Goal: Check status: Check status

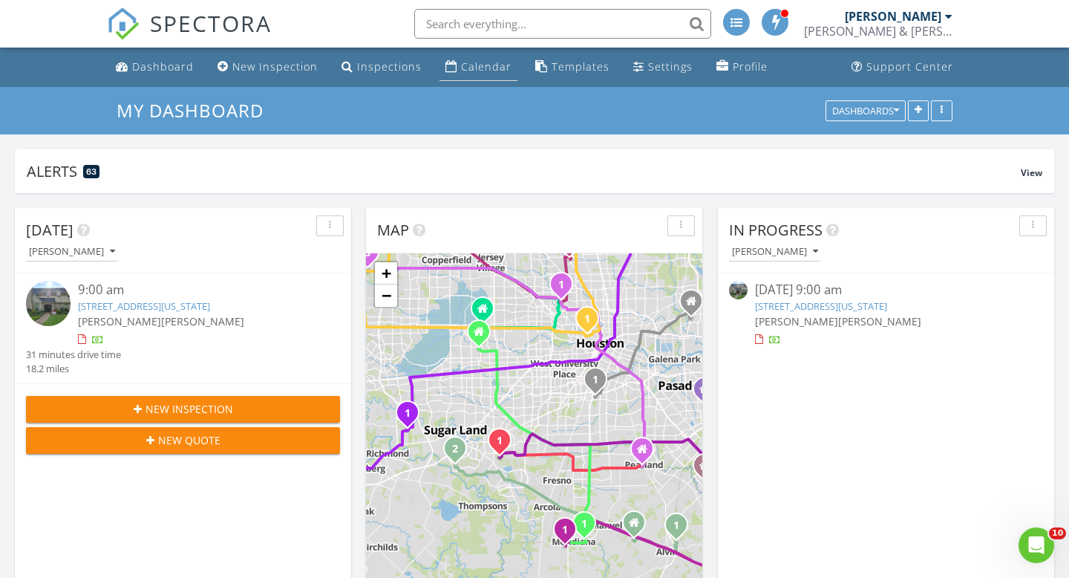
click at [465, 65] on div "Calendar" at bounding box center [486, 66] width 50 height 14
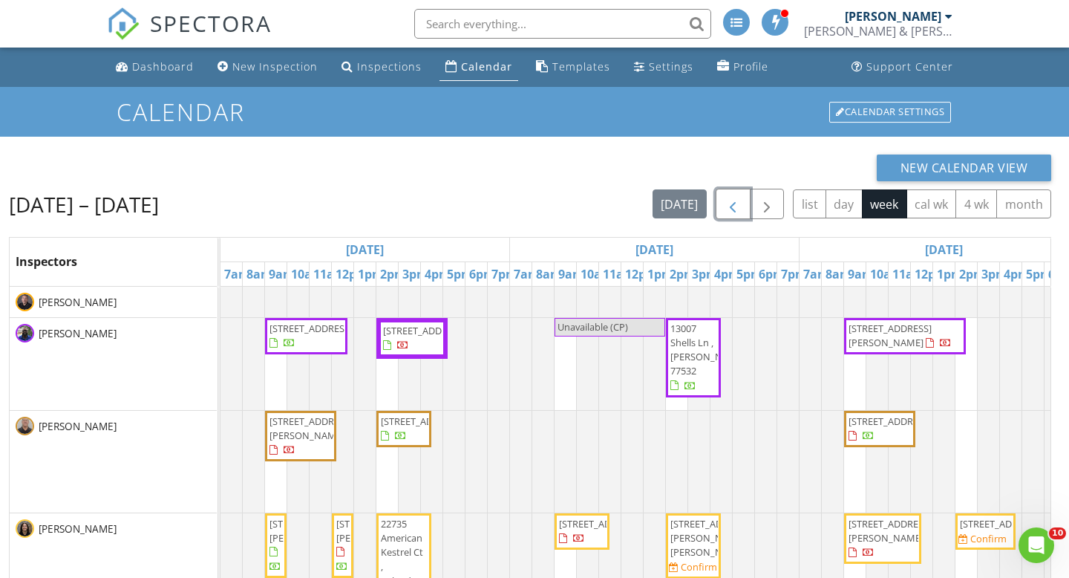
click at [732, 207] on span "button" at bounding box center [733, 204] width 18 height 18
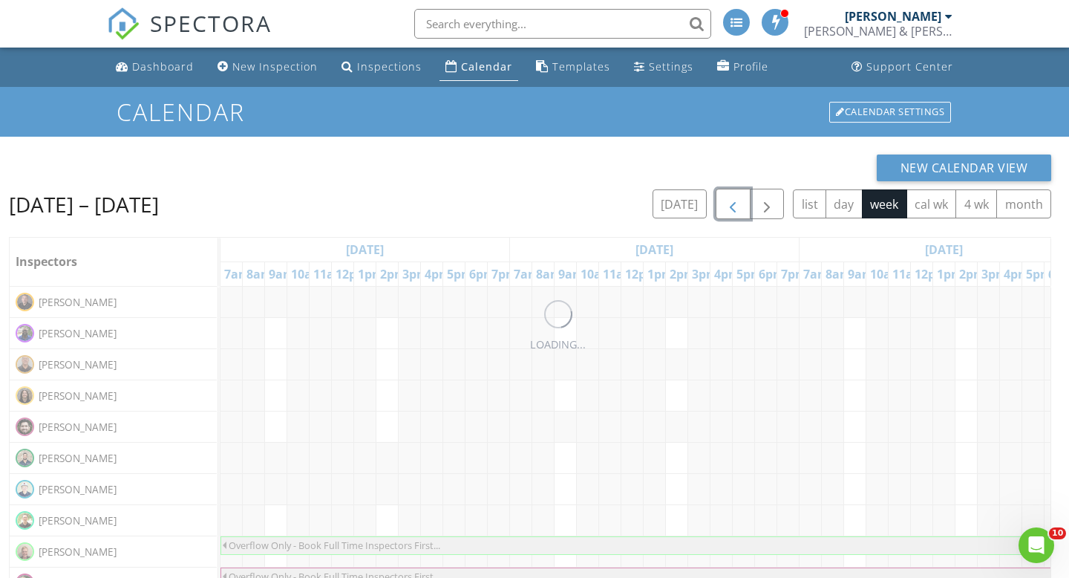
click at [732, 207] on span "button" at bounding box center [733, 204] width 18 height 18
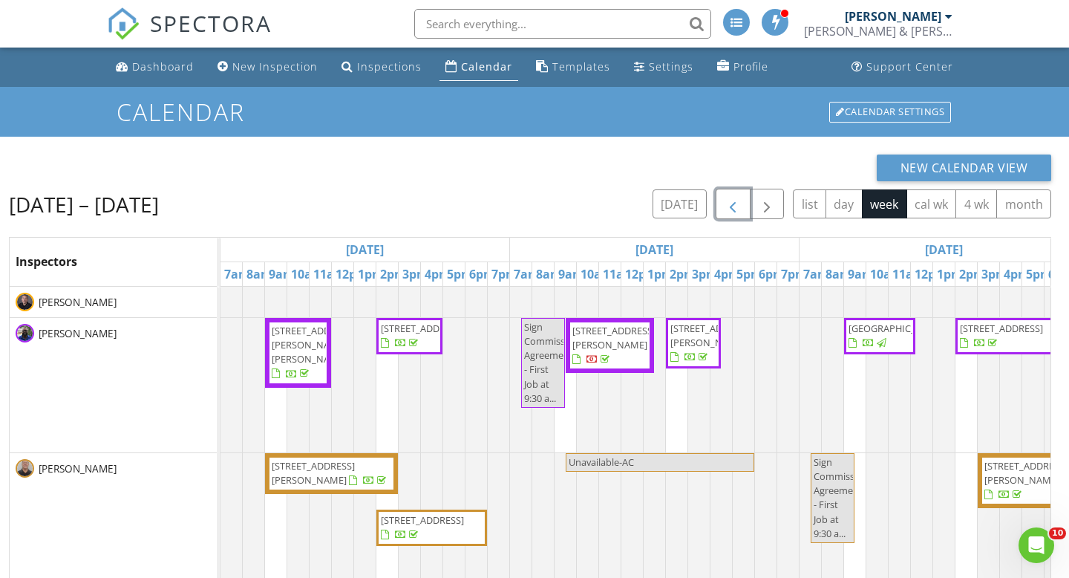
click at [732, 207] on span "button" at bounding box center [733, 204] width 18 height 18
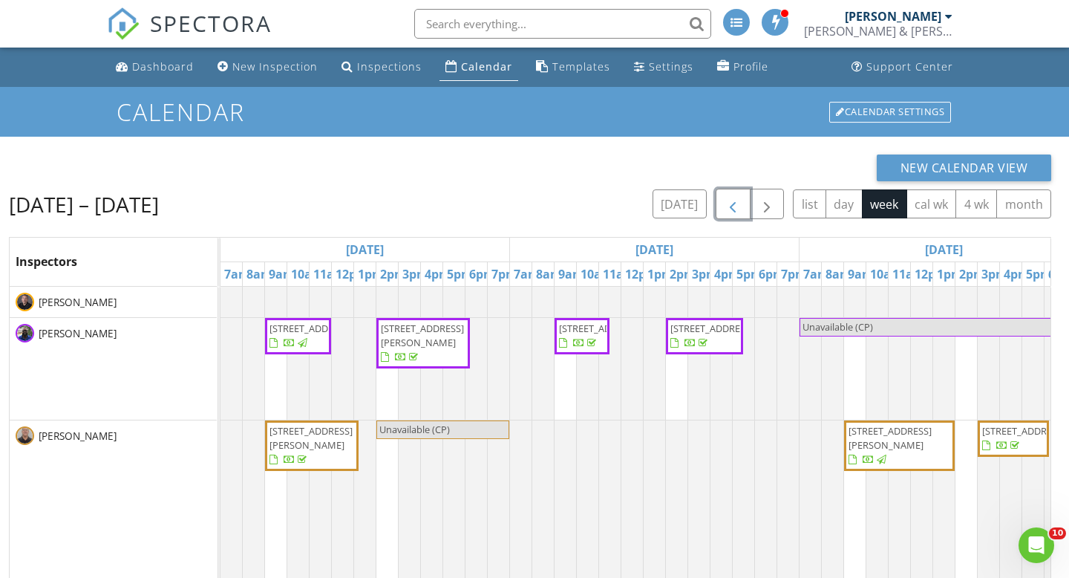
click at [731, 203] on span "button" at bounding box center [733, 204] width 18 height 18
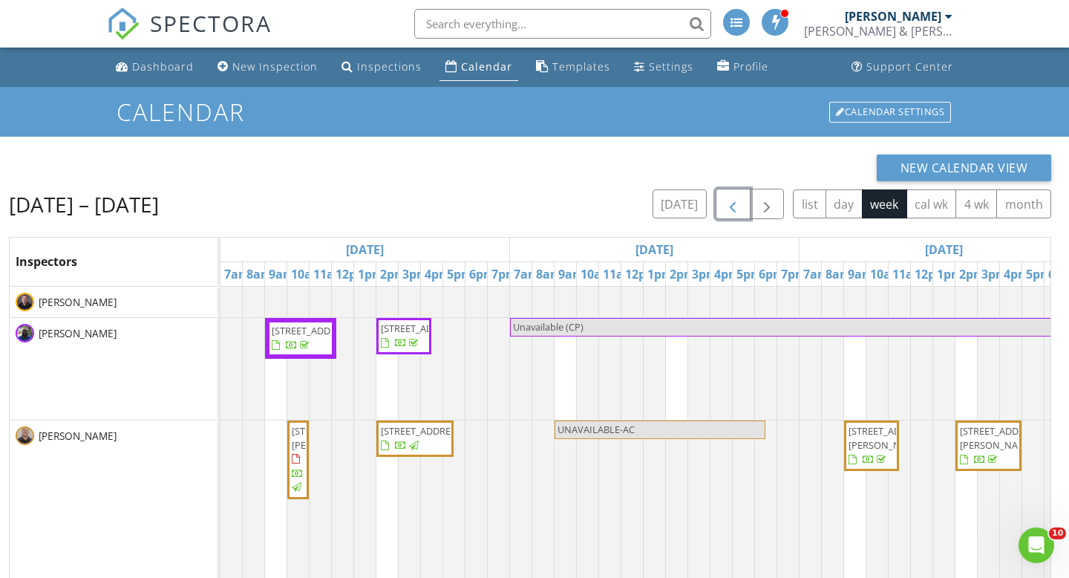
click at [731, 203] on span "button" at bounding box center [733, 204] width 18 height 18
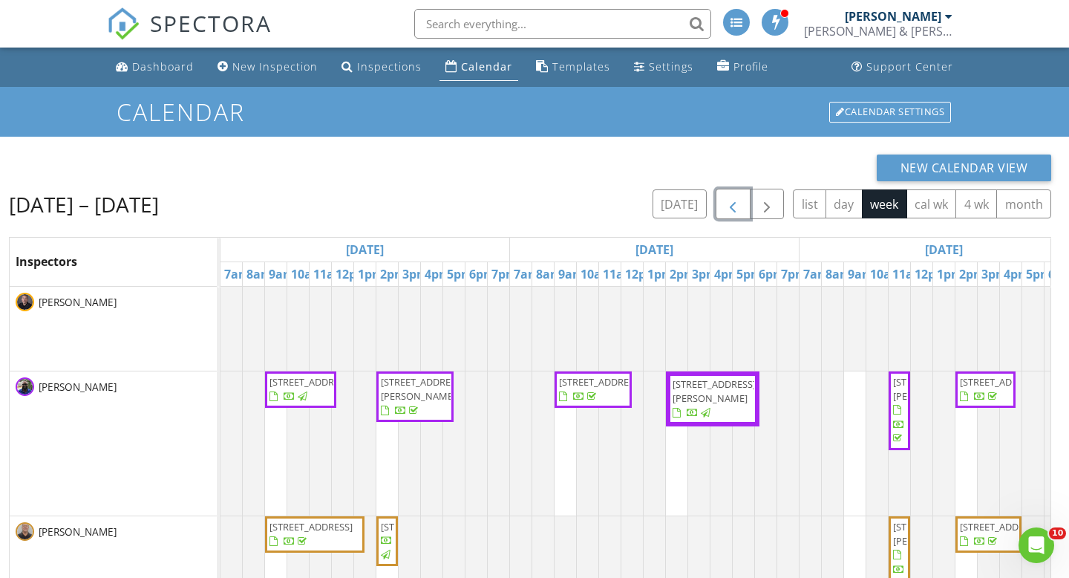
click at [731, 203] on span "button" at bounding box center [733, 204] width 18 height 18
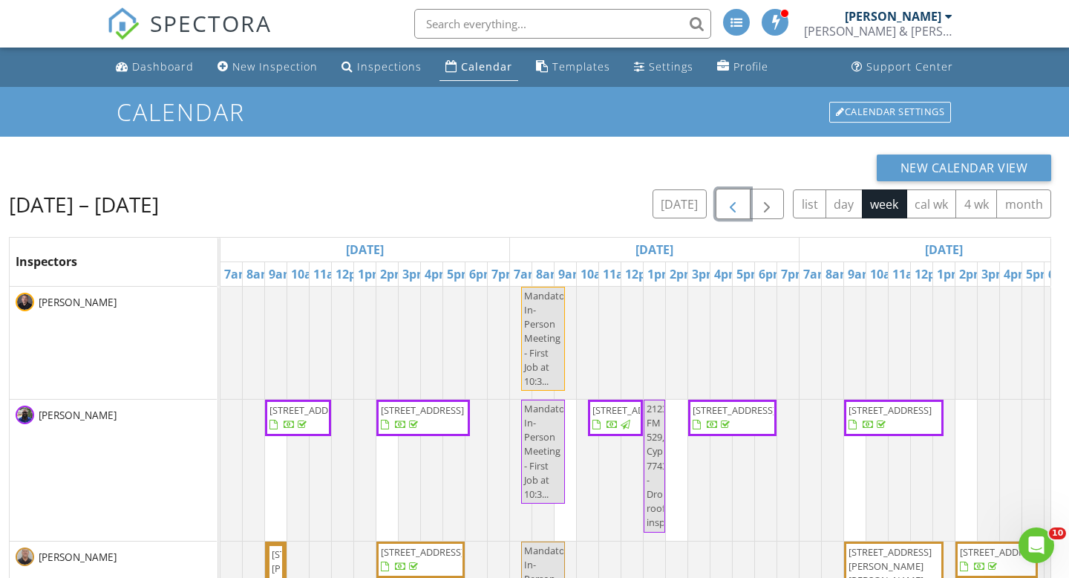
click at [731, 203] on span "button" at bounding box center [733, 204] width 18 height 18
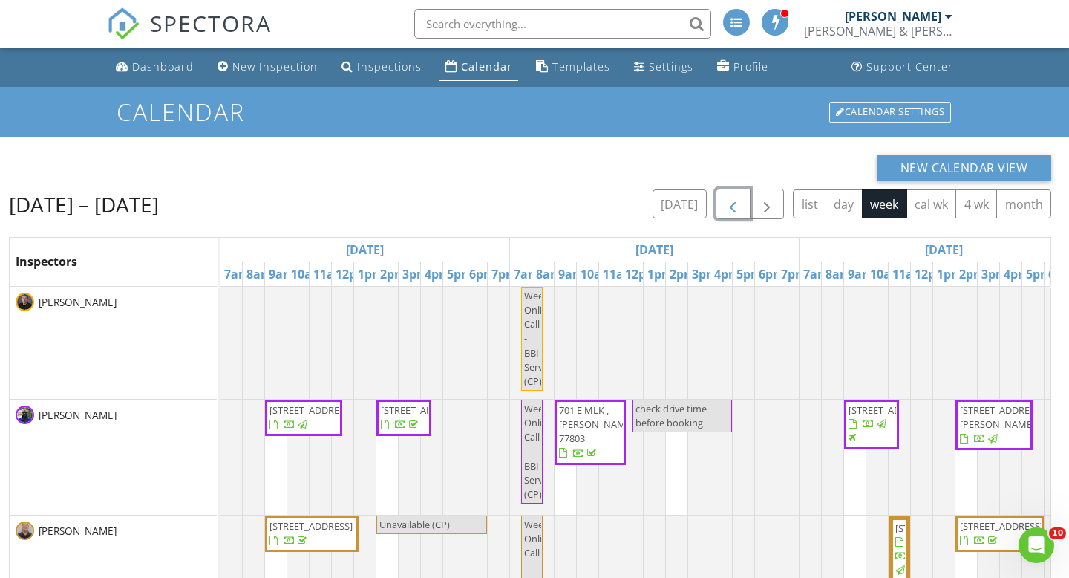
click at [731, 203] on span "button" at bounding box center [733, 204] width 18 height 18
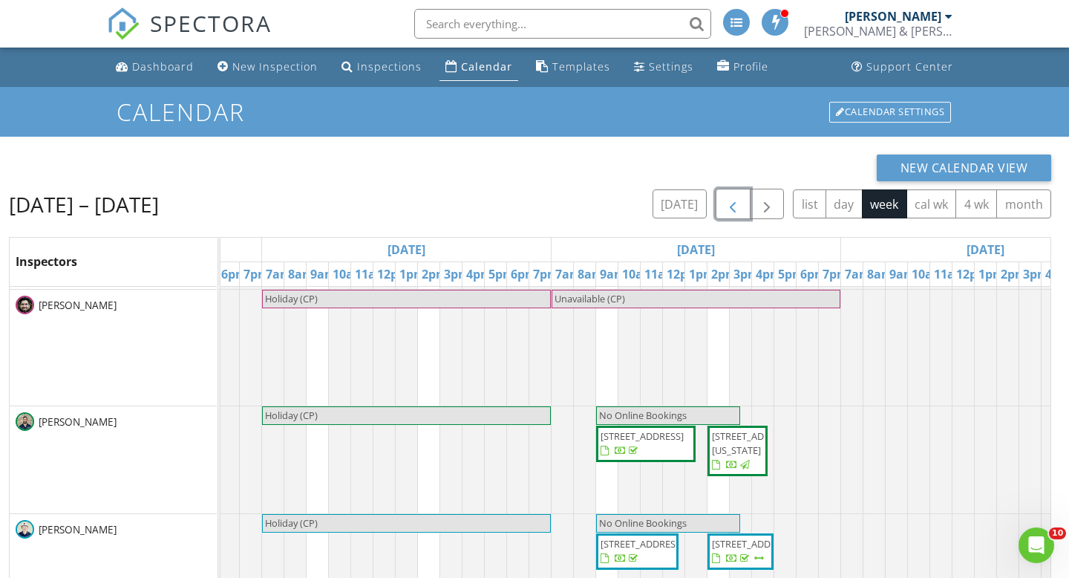
scroll to position [482, 538]
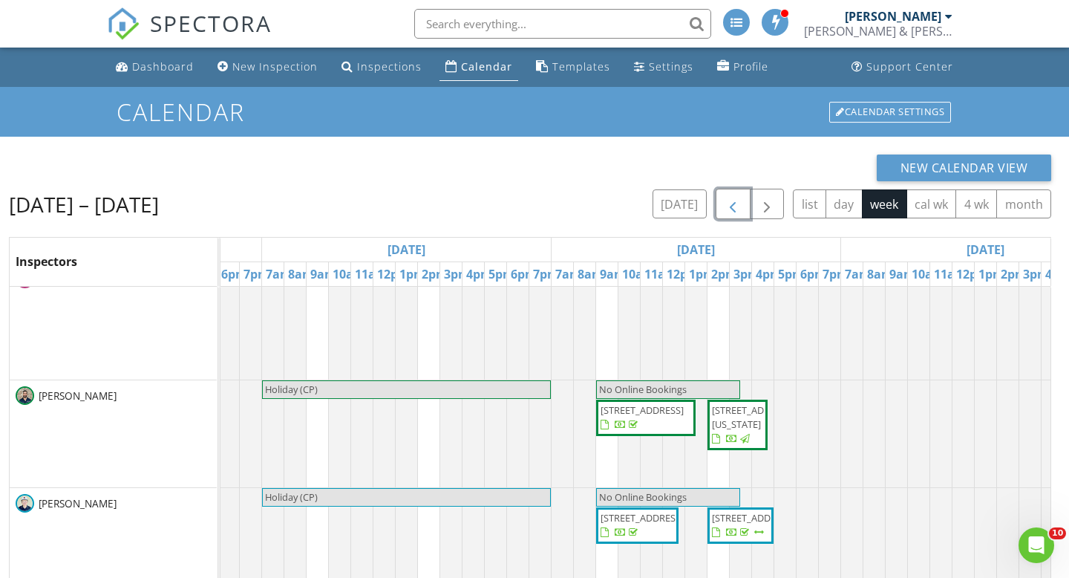
click at [639, 410] on span "[STREET_ADDRESS]" at bounding box center [642, 409] width 83 height 13
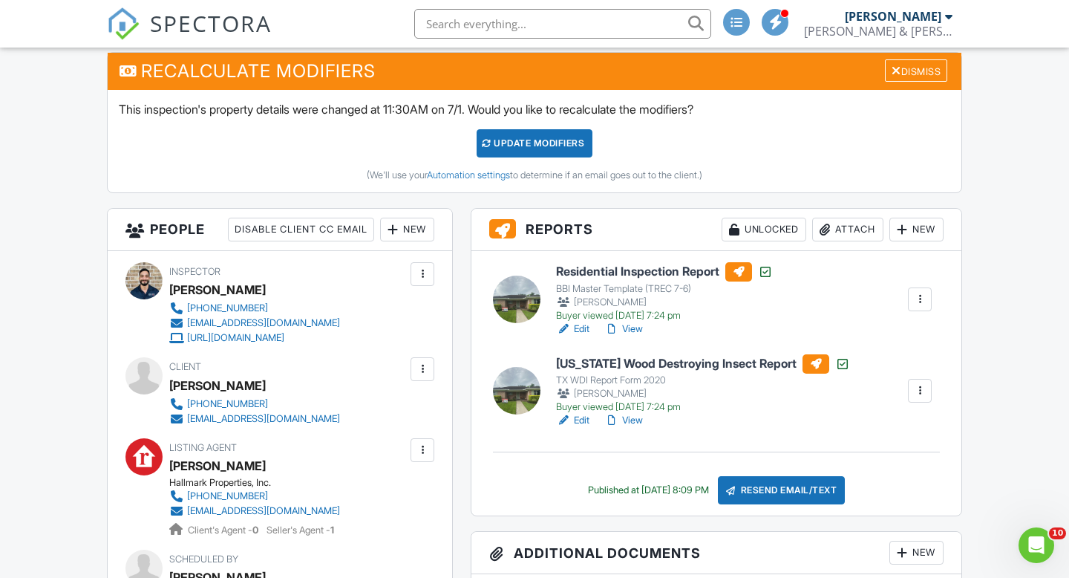
click at [631, 327] on link "View" at bounding box center [623, 328] width 39 height 15
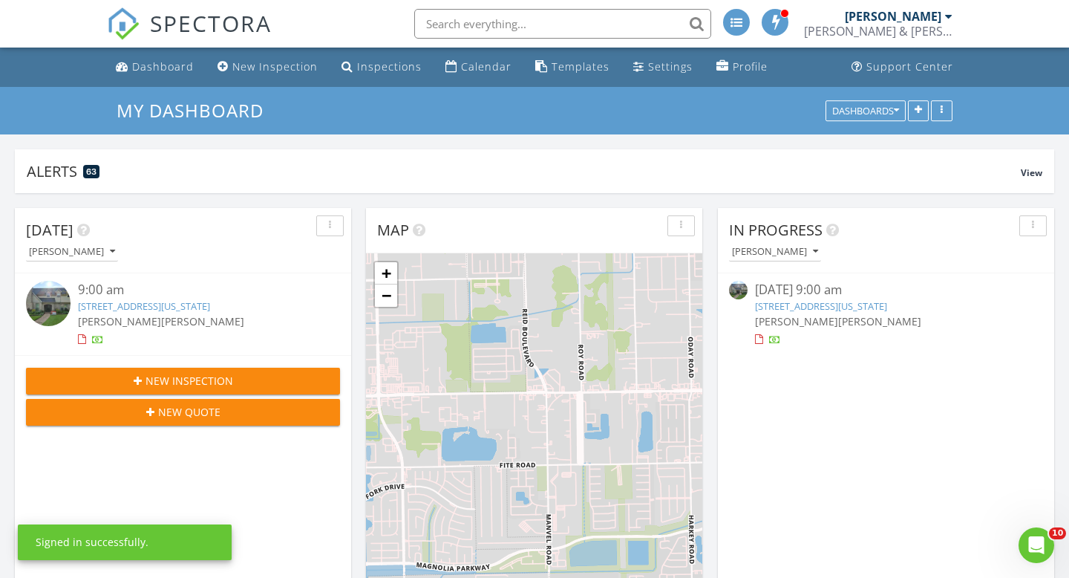
scroll to position [1352, 1070]
